Goal: Information Seeking & Learning: Learn about a topic

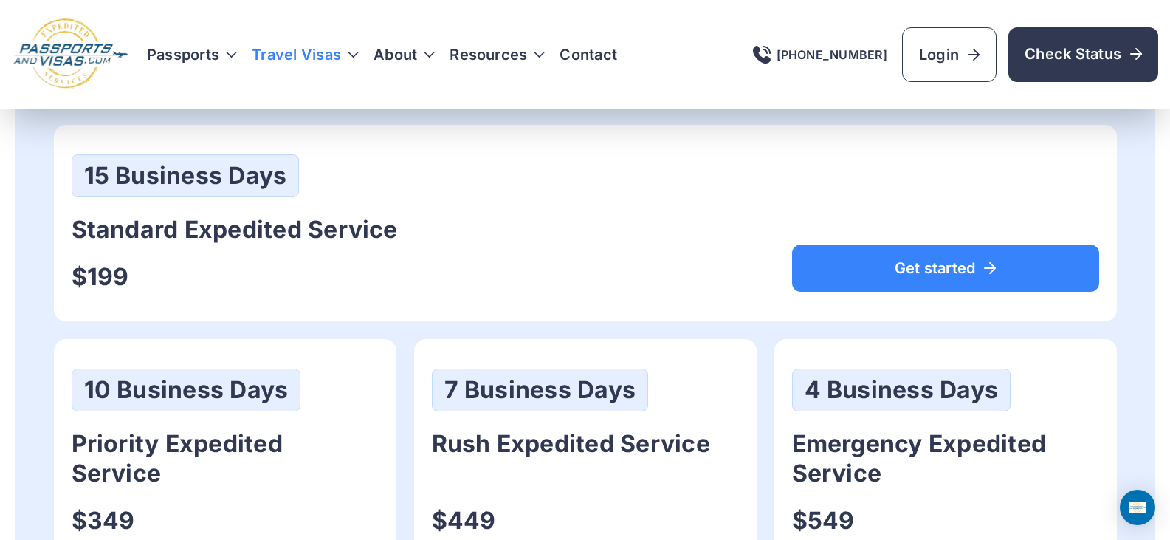
scroll to position [812, 0]
click at [296, 55] on h3 "Travel Visas" at bounding box center [305, 54] width 107 height 21
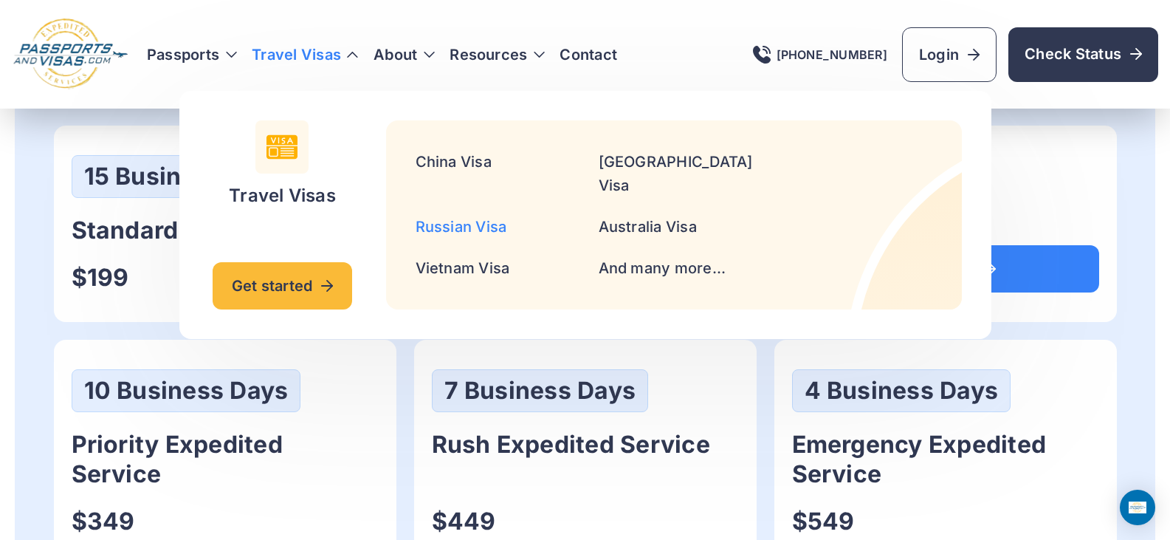
click at [483, 218] on link "Russian Visa" at bounding box center [462, 227] width 92 height 18
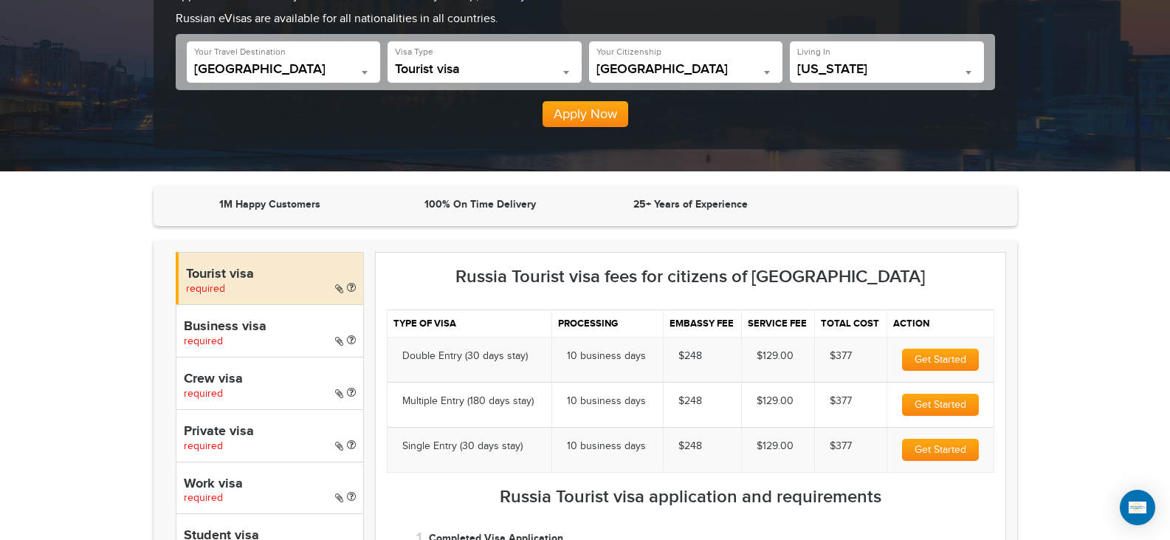
scroll to position [295, 0]
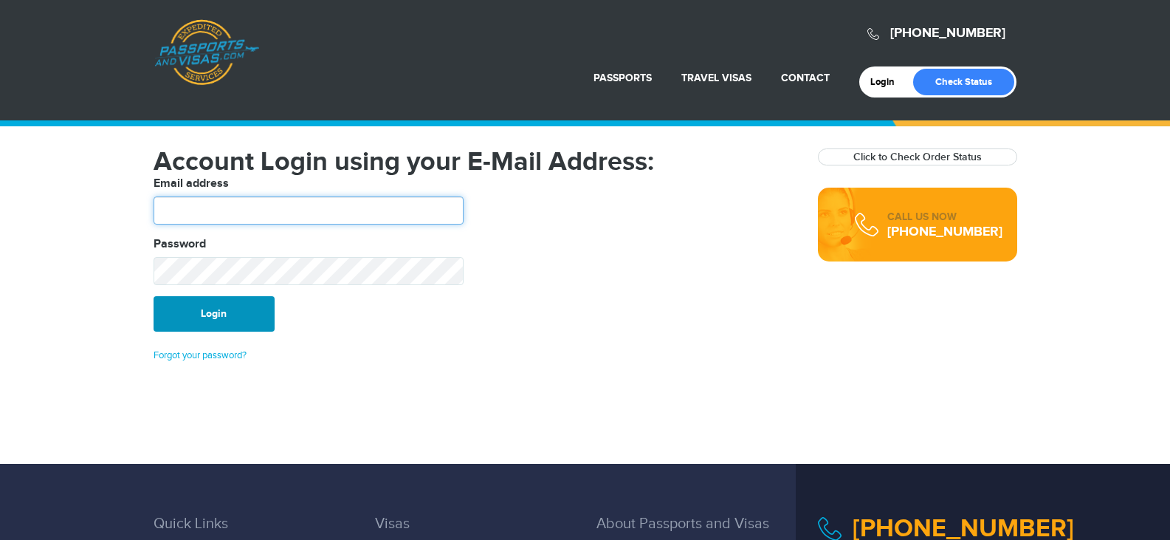
type input "*******"
click at [231, 320] on button "Login" at bounding box center [214, 313] width 121 height 35
